Goal: Task Accomplishment & Management: Use online tool/utility

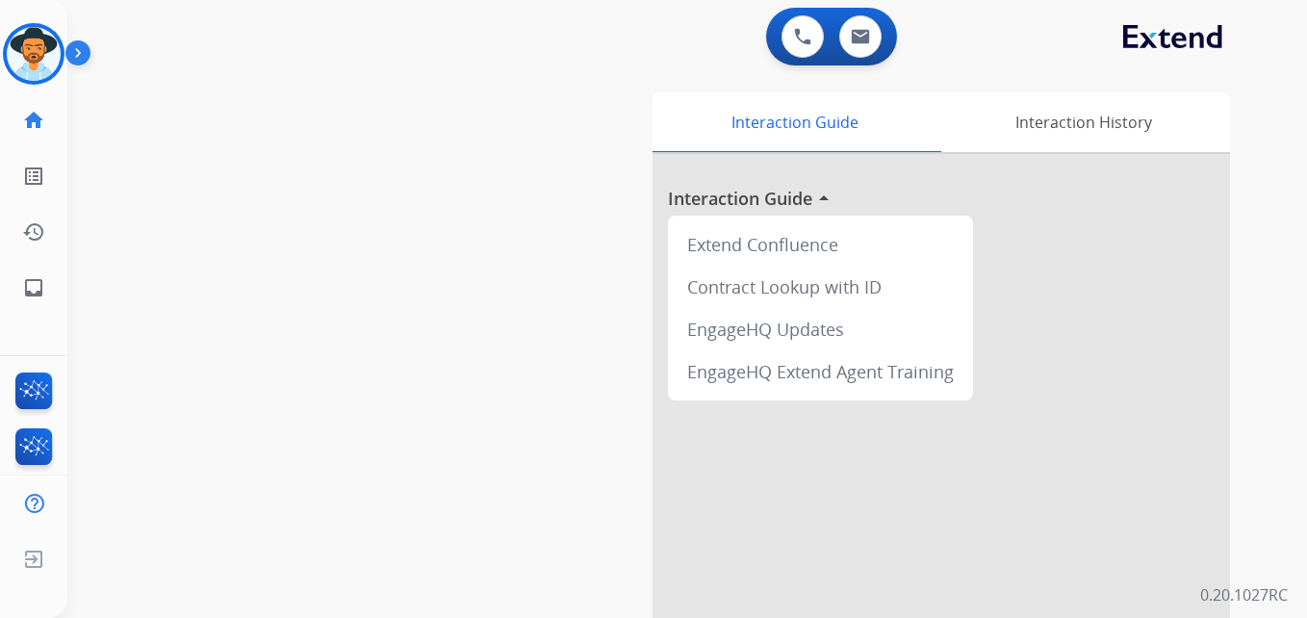
click at [52, 59] on img at bounding box center [34, 54] width 54 height 54
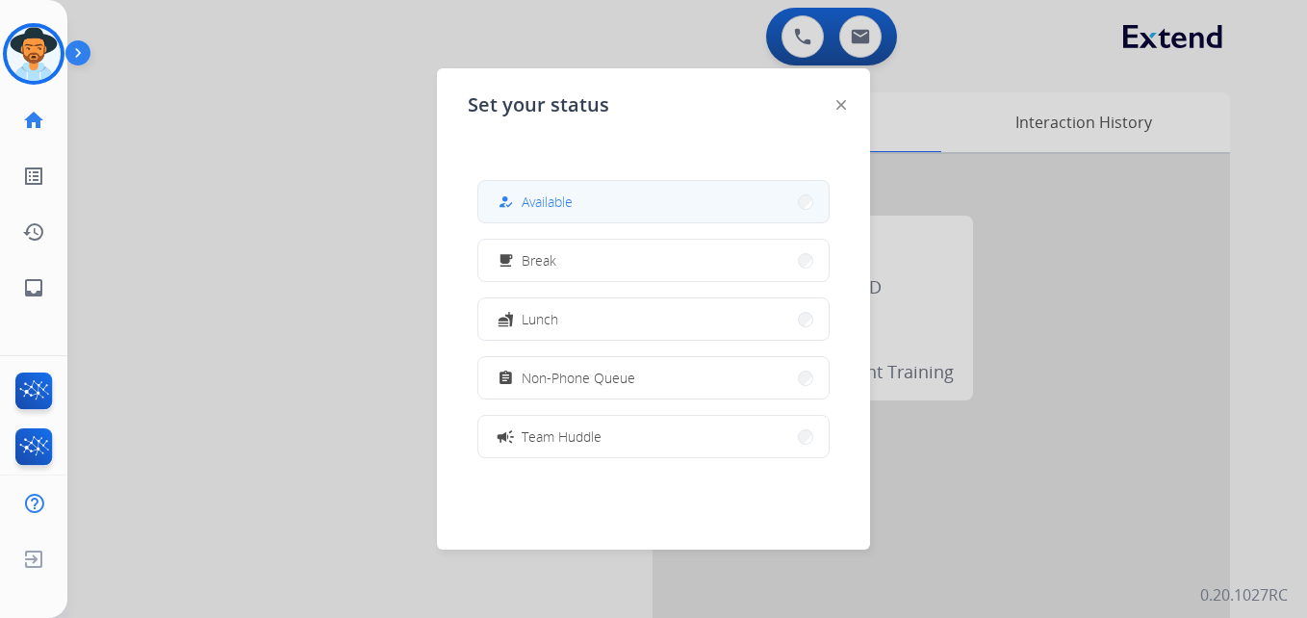
click at [622, 193] on button "how_to_reg Available" at bounding box center [653, 201] width 350 height 41
